Goal: Register for event/course

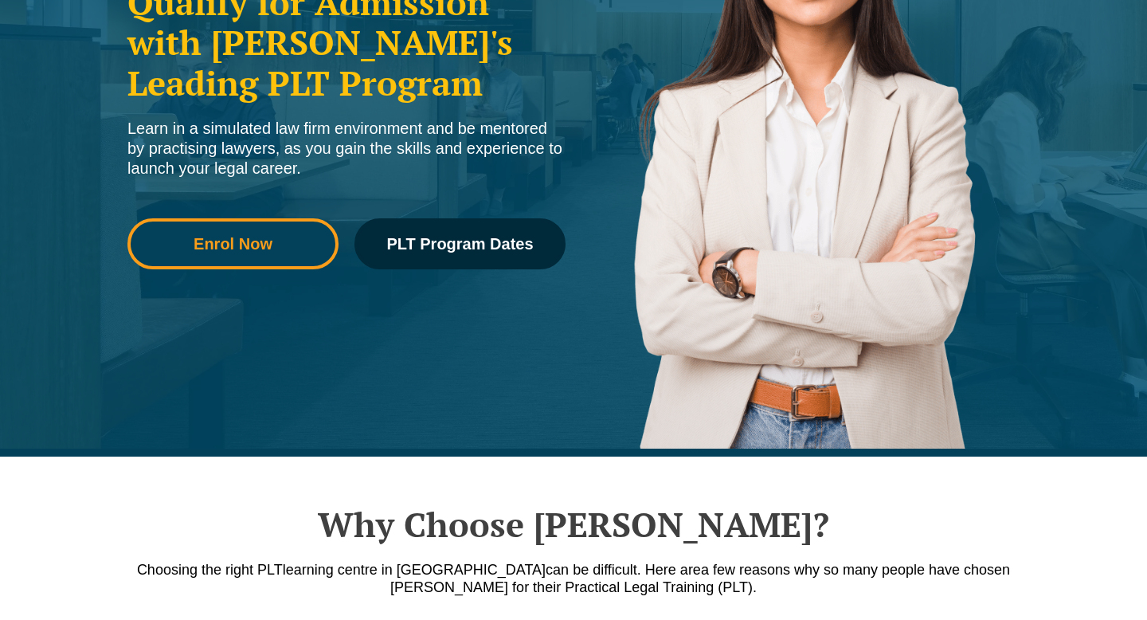
click at [243, 253] on link "Enrol Now" at bounding box center [232, 243] width 211 height 51
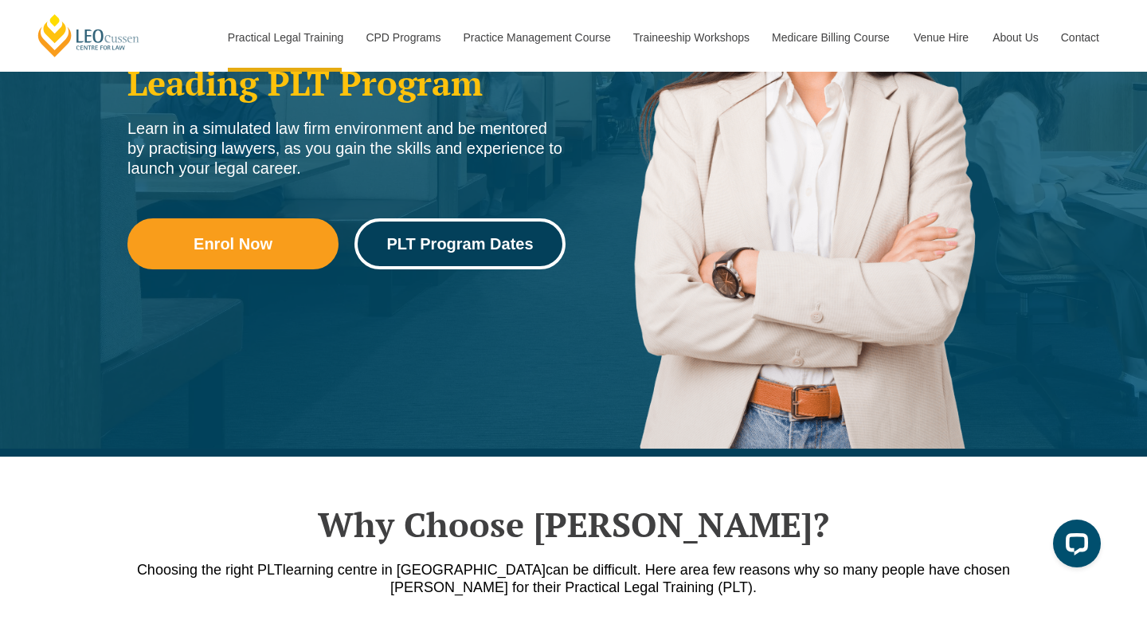
click at [452, 244] on span "PLT Program Dates" at bounding box center [459, 244] width 147 height 16
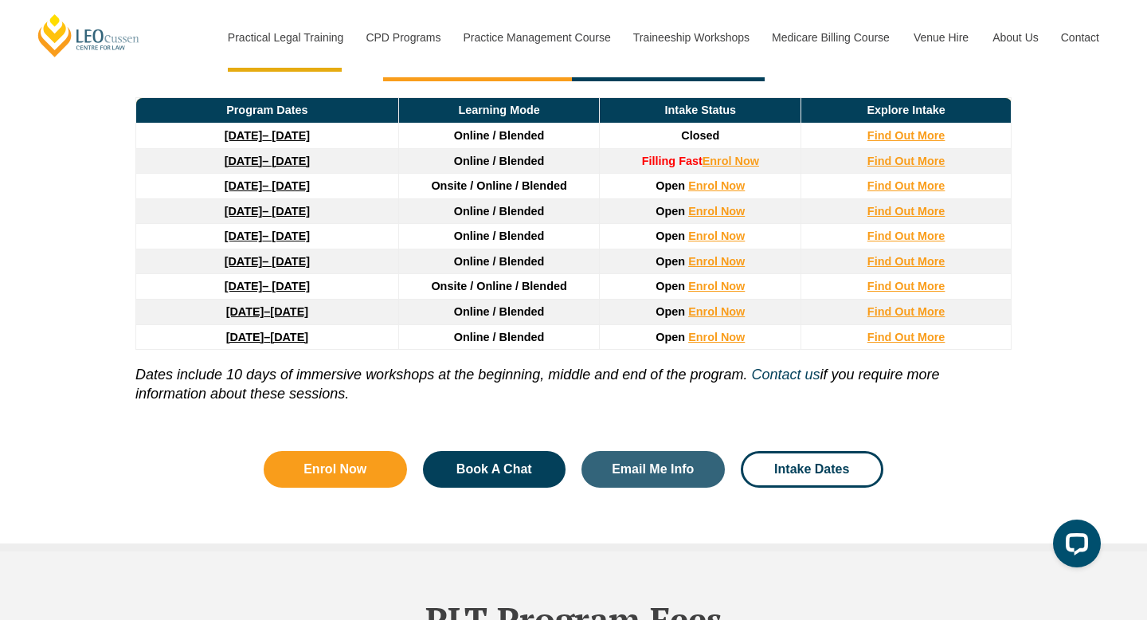
scroll to position [2250, 0]
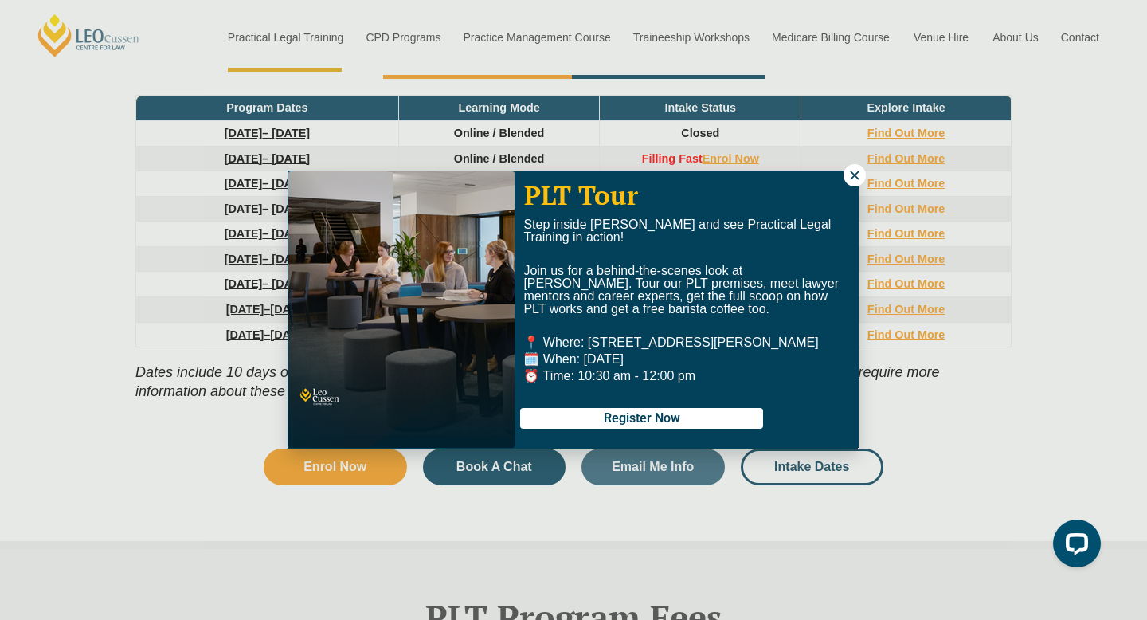
click at [858, 181] on icon at bounding box center [854, 175] width 14 height 14
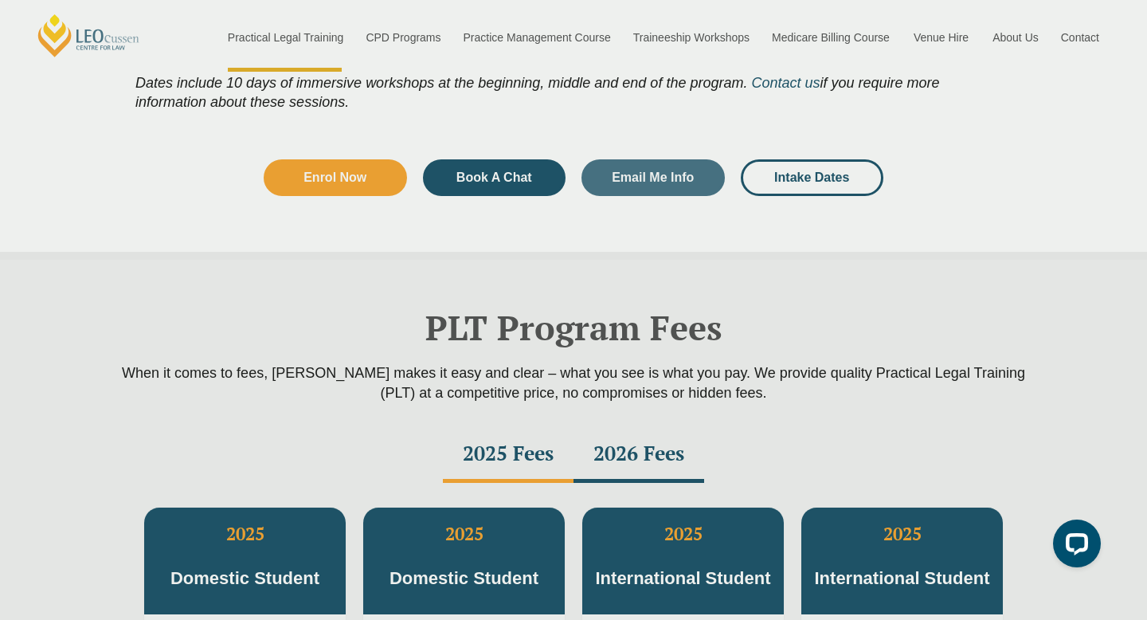
scroll to position [2621, 0]
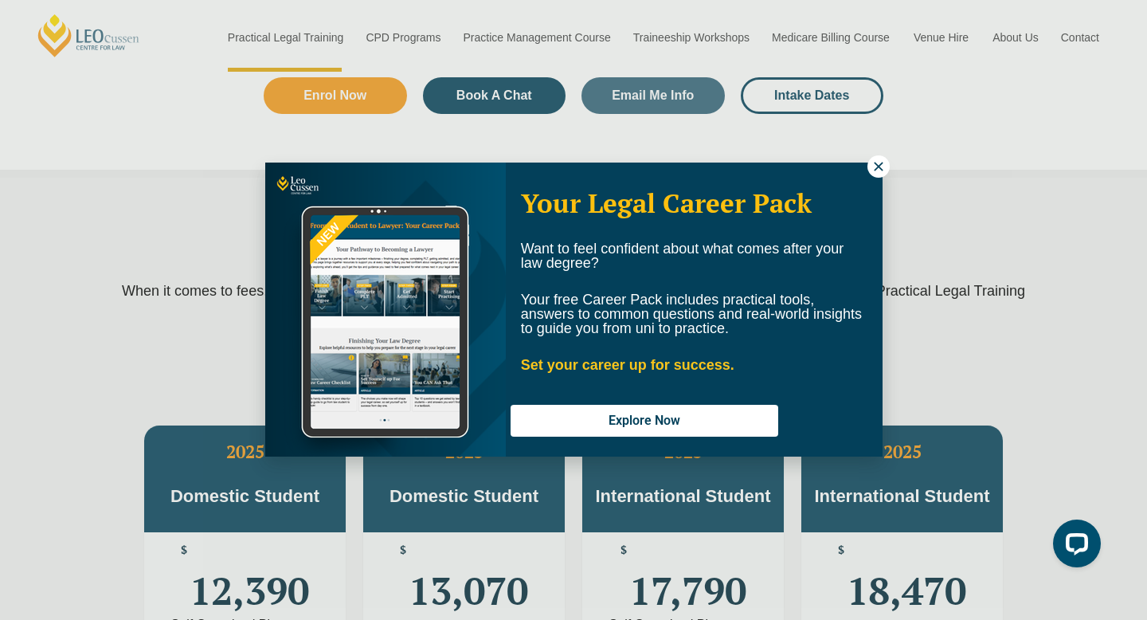
click at [874, 173] on icon at bounding box center [878, 166] width 14 height 14
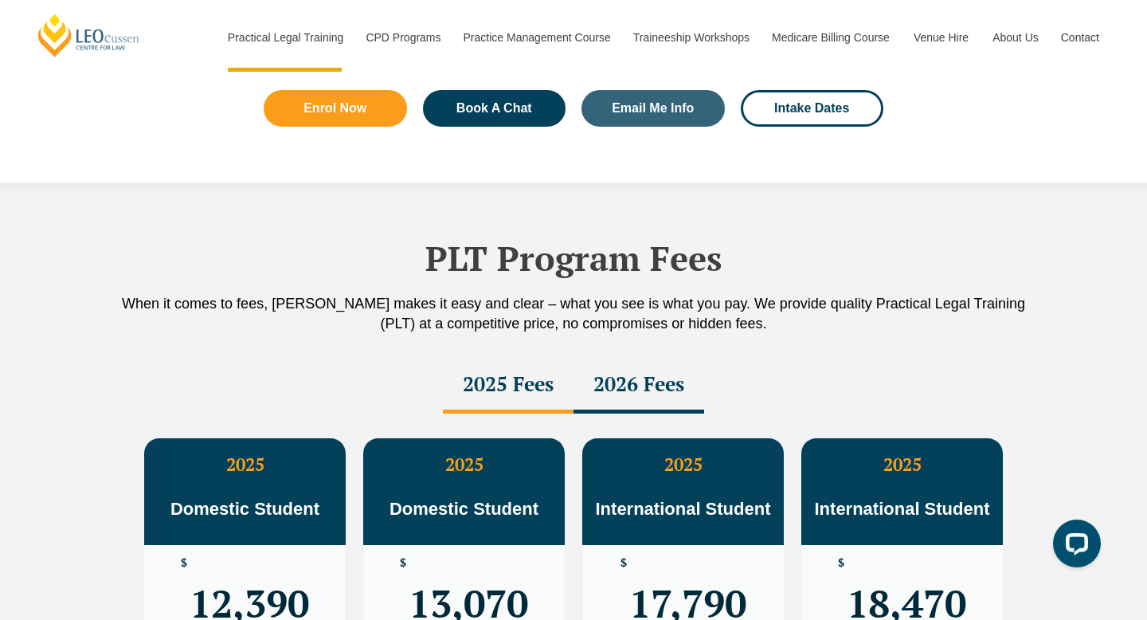
scroll to position [2884, 0]
